Goal: Check status: Check status

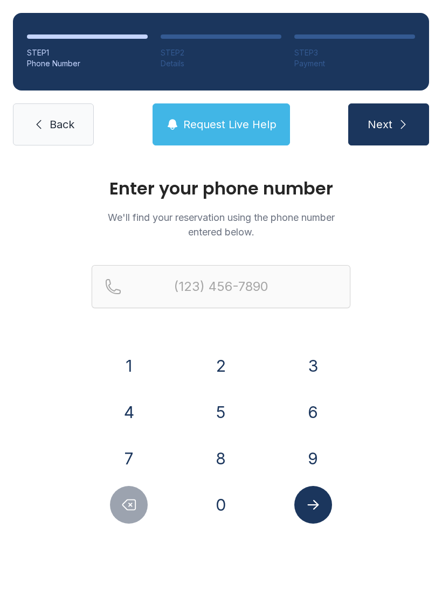
click at [129, 402] on button "4" at bounding box center [129, 412] width 38 height 38
click at [239, 500] on button "0" at bounding box center [221, 505] width 38 height 38
click at [134, 401] on button "4" at bounding box center [129, 412] width 38 height 38
click at [320, 361] on button "3" at bounding box center [313, 366] width 38 height 38
click at [318, 470] on button "9" at bounding box center [313, 458] width 38 height 38
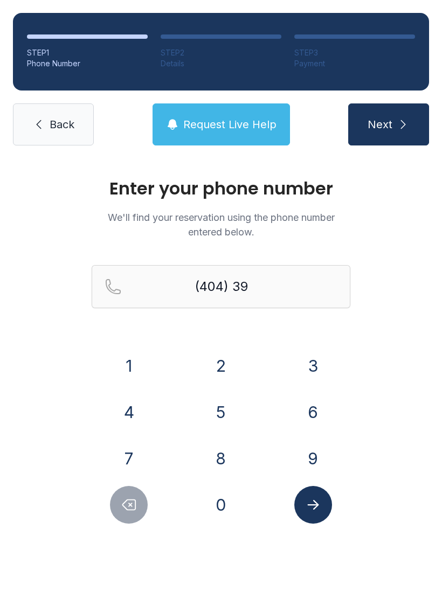
click at [235, 414] on button "5" at bounding box center [221, 412] width 38 height 38
click at [310, 413] on button "6" at bounding box center [313, 412] width 38 height 38
click at [324, 461] on button "9" at bounding box center [313, 458] width 38 height 38
type input "(404) 395-69"
click at [59, 116] on link "Back" at bounding box center [53, 124] width 81 height 42
